Goal: Task Accomplishment & Management: Use online tool/utility

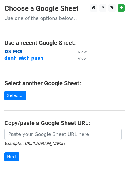
click at [14, 52] on strong "DS MỜI" at bounding box center [13, 51] width 18 height 5
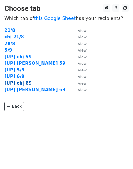
click at [16, 83] on strong "[UP] chị 69" at bounding box center [17, 83] width 27 height 5
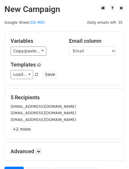
scroll to position [42, 0]
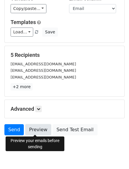
click at [39, 127] on link "Preview" at bounding box center [38, 129] width 26 height 11
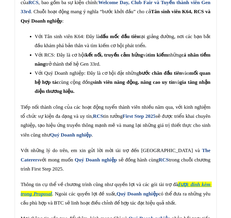
scroll to position [2753, 0]
